Goal: Communication & Community: Answer question/provide support

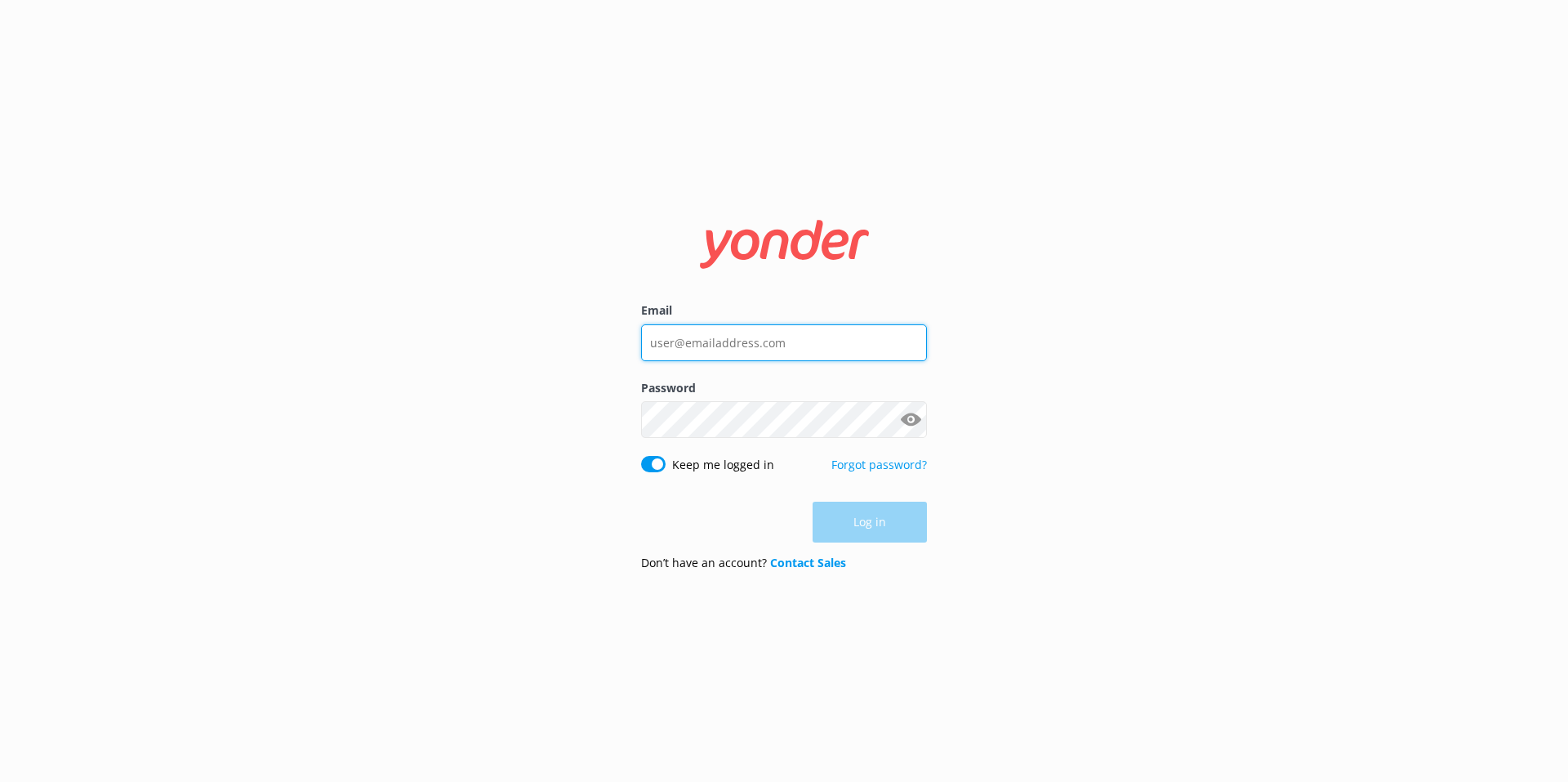
type input "[EMAIL_ADDRESS][DOMAIN_NAME]"
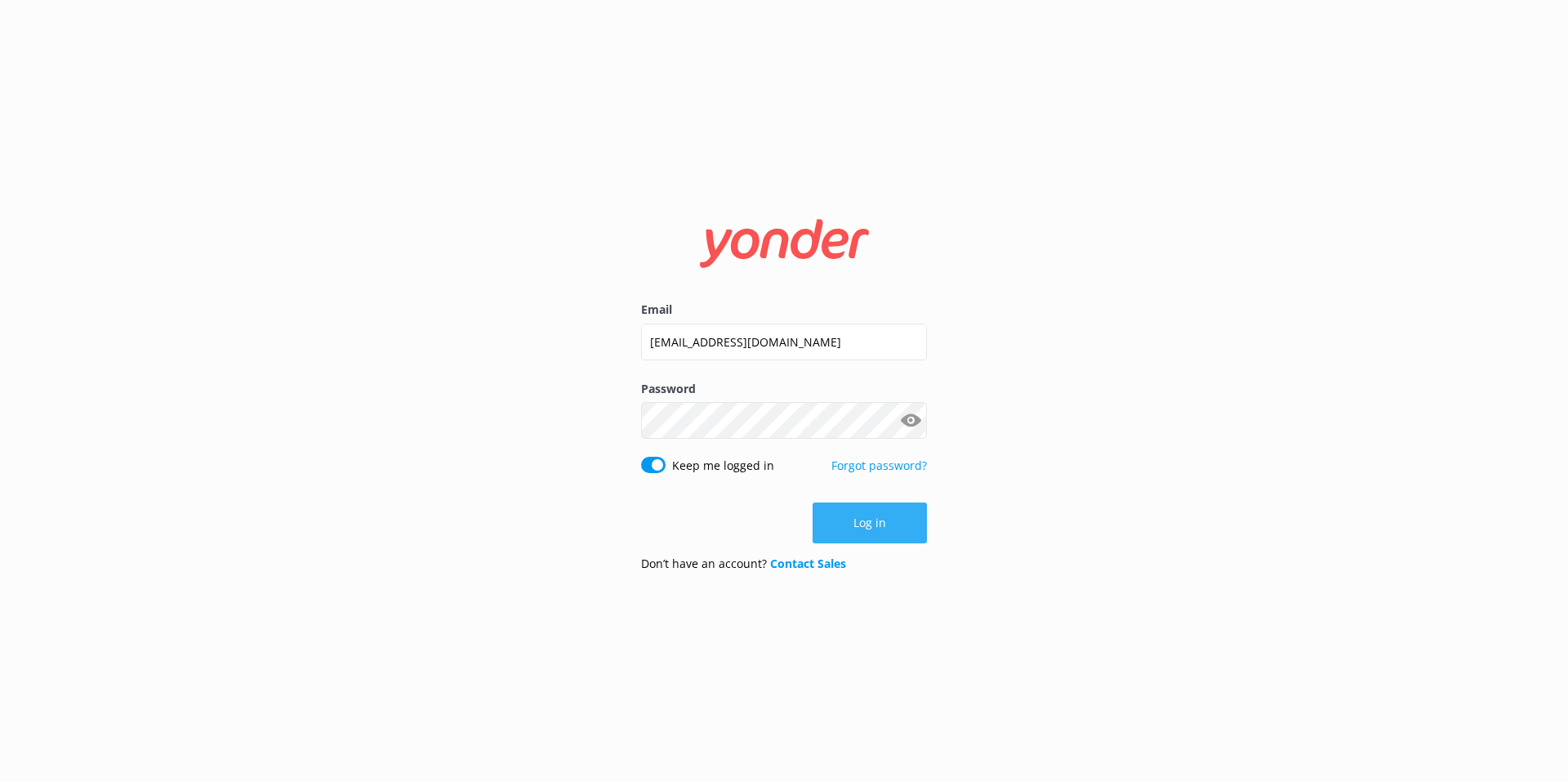
click at [869, 517] on div "Log in" at bounding box center [784, 523] width 286 height 41
click at [875, 526] on button "Log in" at bounding box center [870, 523] width 114 height 41
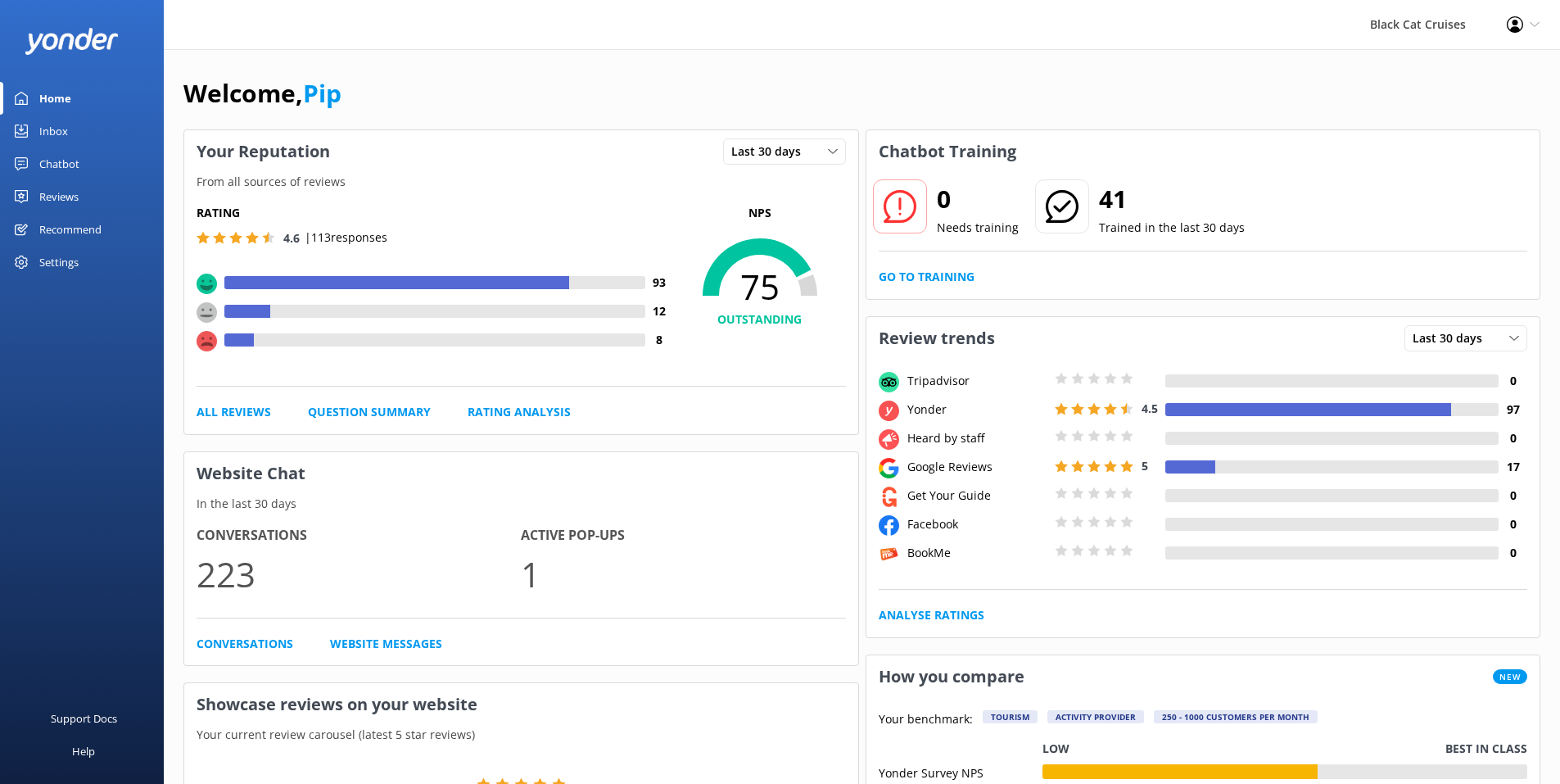
click at [55, 132] on div "Inbox" at bounding box center [54, 131] width 29 height 33
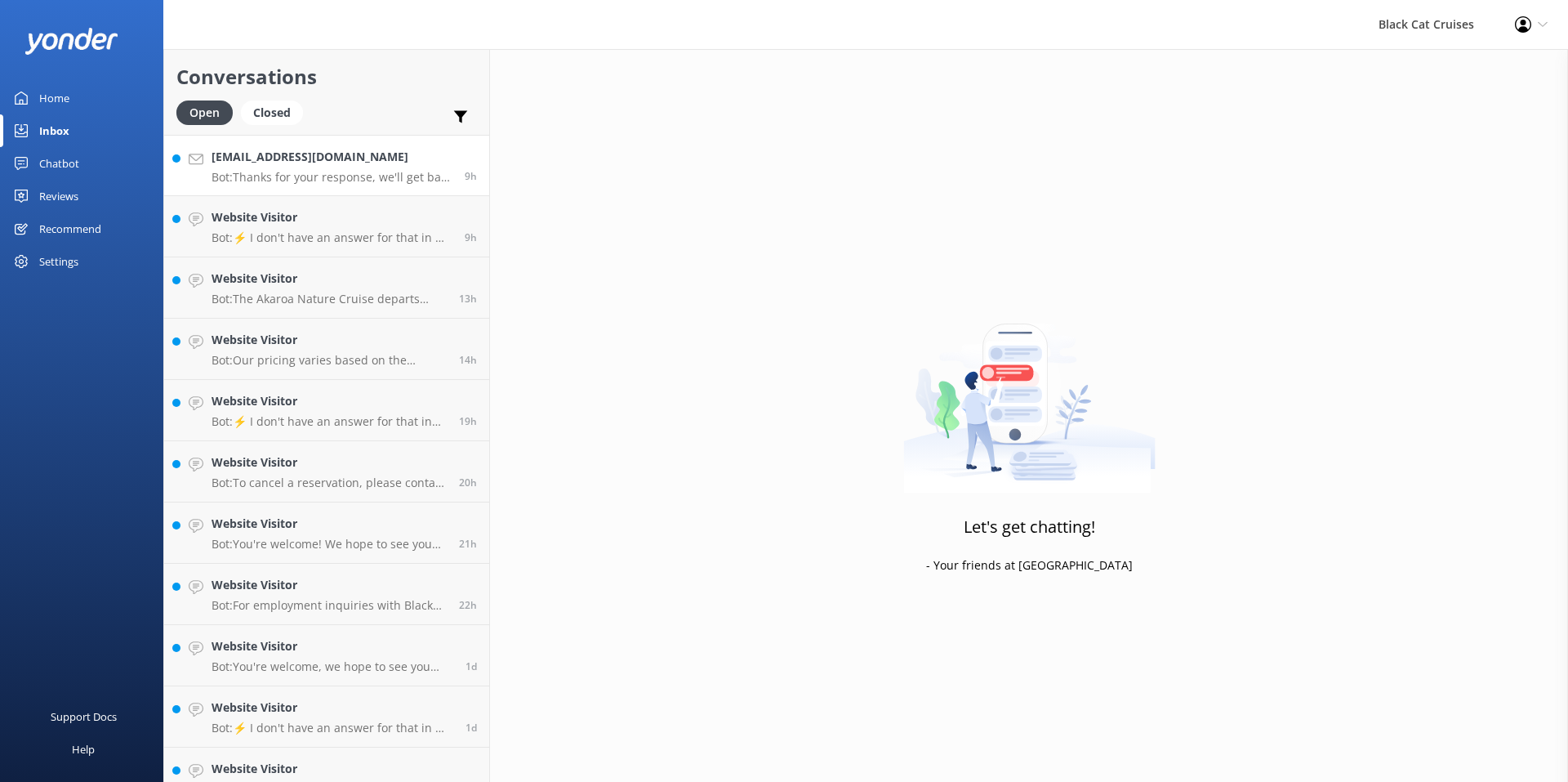
click at [361, 181] on p "Bot: Thanks for your response, we'll get back to you as soon as we can during o…" at bounding box center [331, 177] width 241 height 14
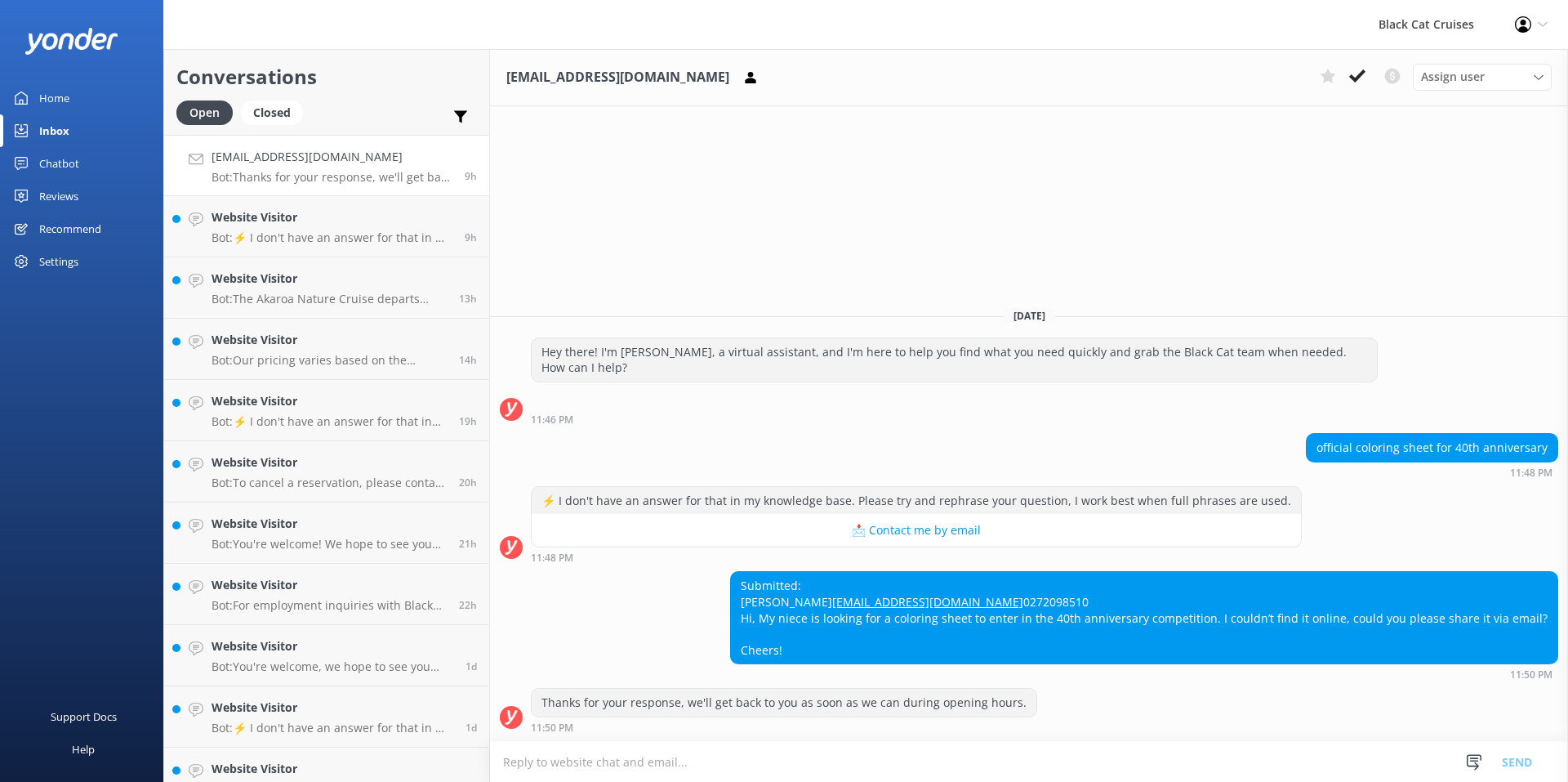
click at [536, 761] on textarea at bounding box center [1029, 761] width 1078 height 40
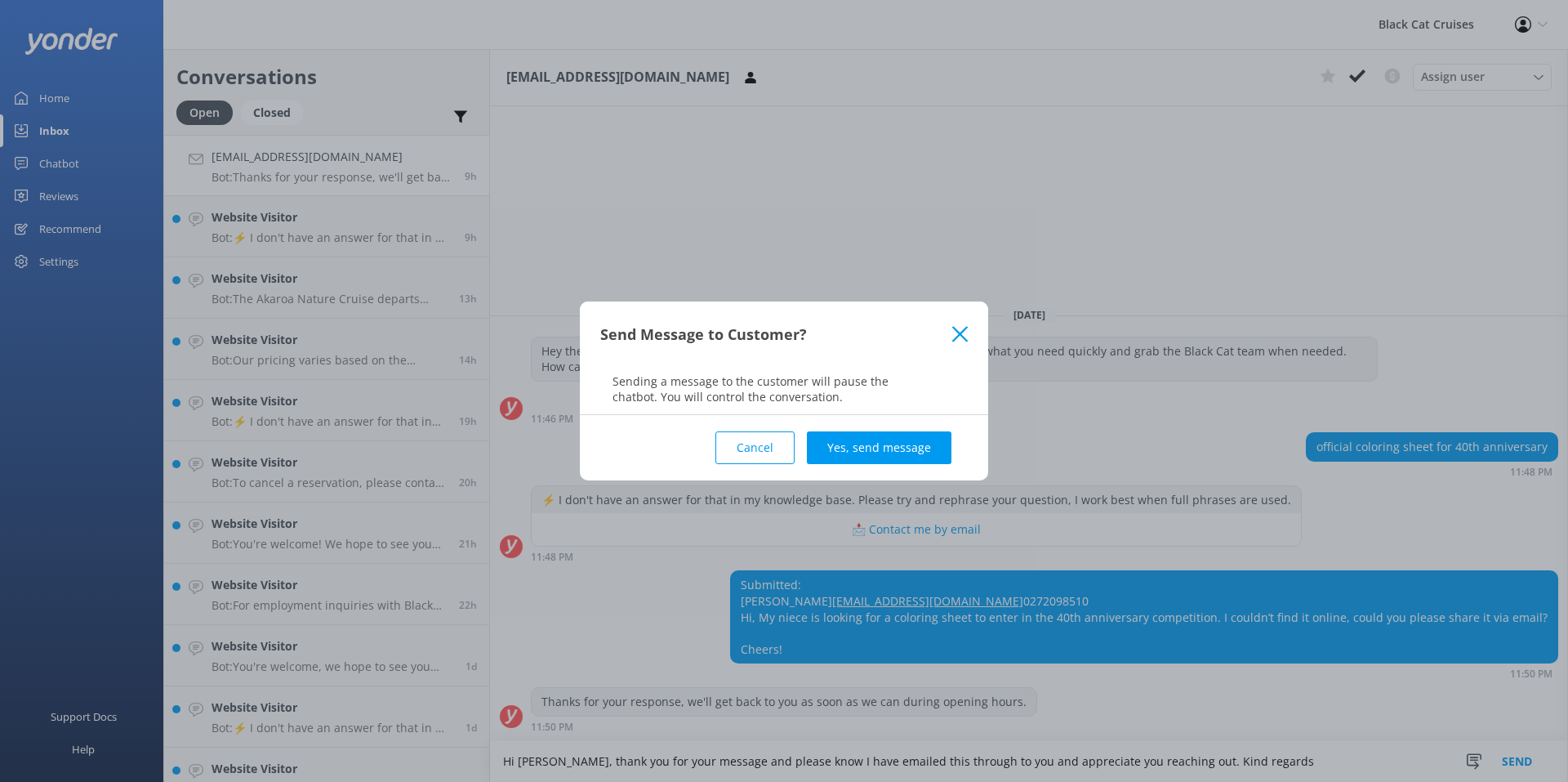
type textarea "Hi [PERSON_NAME], thank you for your message and please know I have emailed thi…"
click at [1517, 768] on div "Send Message to Customer? Sending a message to the customer will pause the chat…" at bounding box center [784, 391] width 1568 height 782
click at [862, 445] on button "Yes, send message" at bounding box center [879, 447] width 145 height 33
